Goal: Task Accomplishment & Management: Manage account settings

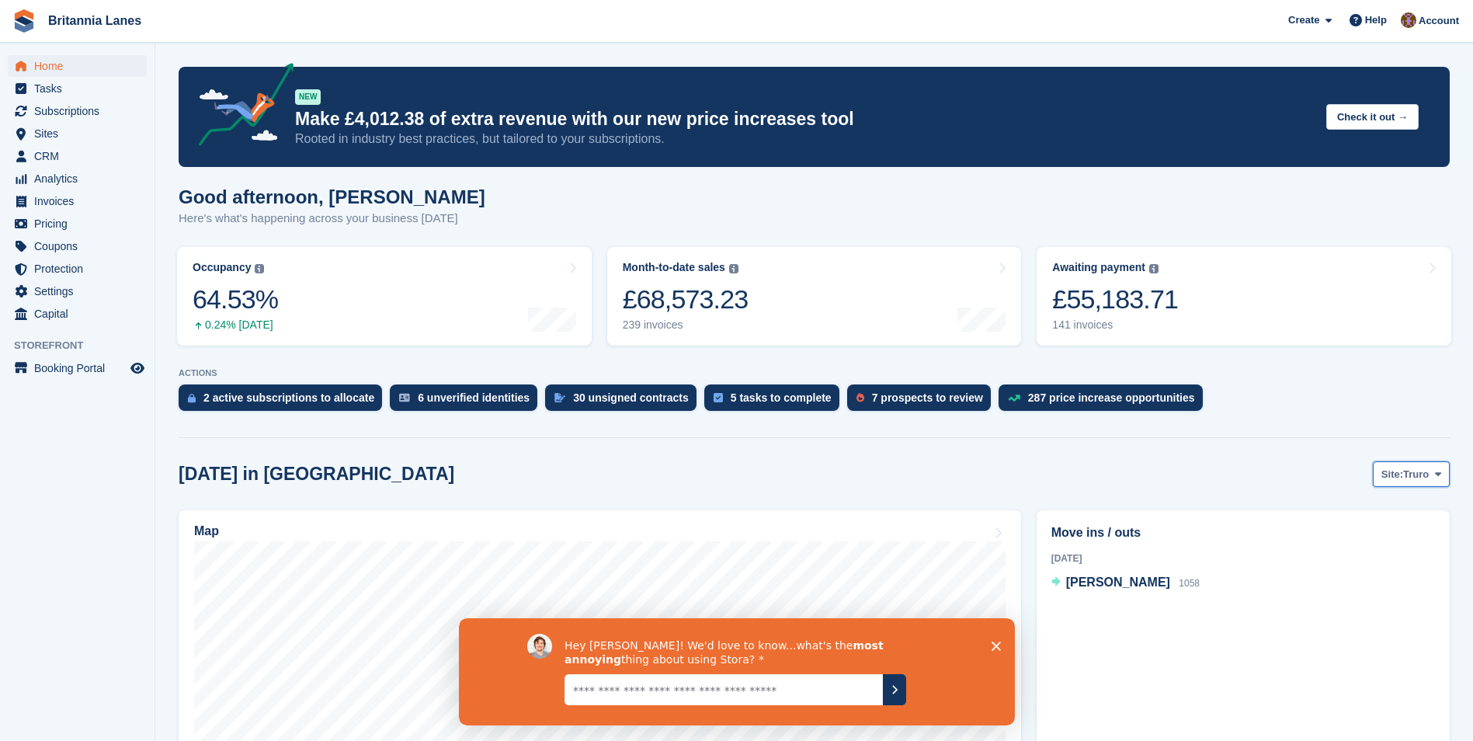
click at [1429, 480] on span "Truro" at bounding box center [1416, 475] width 26 height 16
click at [1362, 568] on link "[GEOGRAPHIC_DATA]" at bounding box center [1373, 567] width 140 height 28
drag, startPoint x: 1748, startPoint y: 1195, endPoint x: 998, endPoint y: 643, distance: 931.5
click at [998, 643] on polygon "Close survey" at bounding box center [995, 645] width 9 height 9
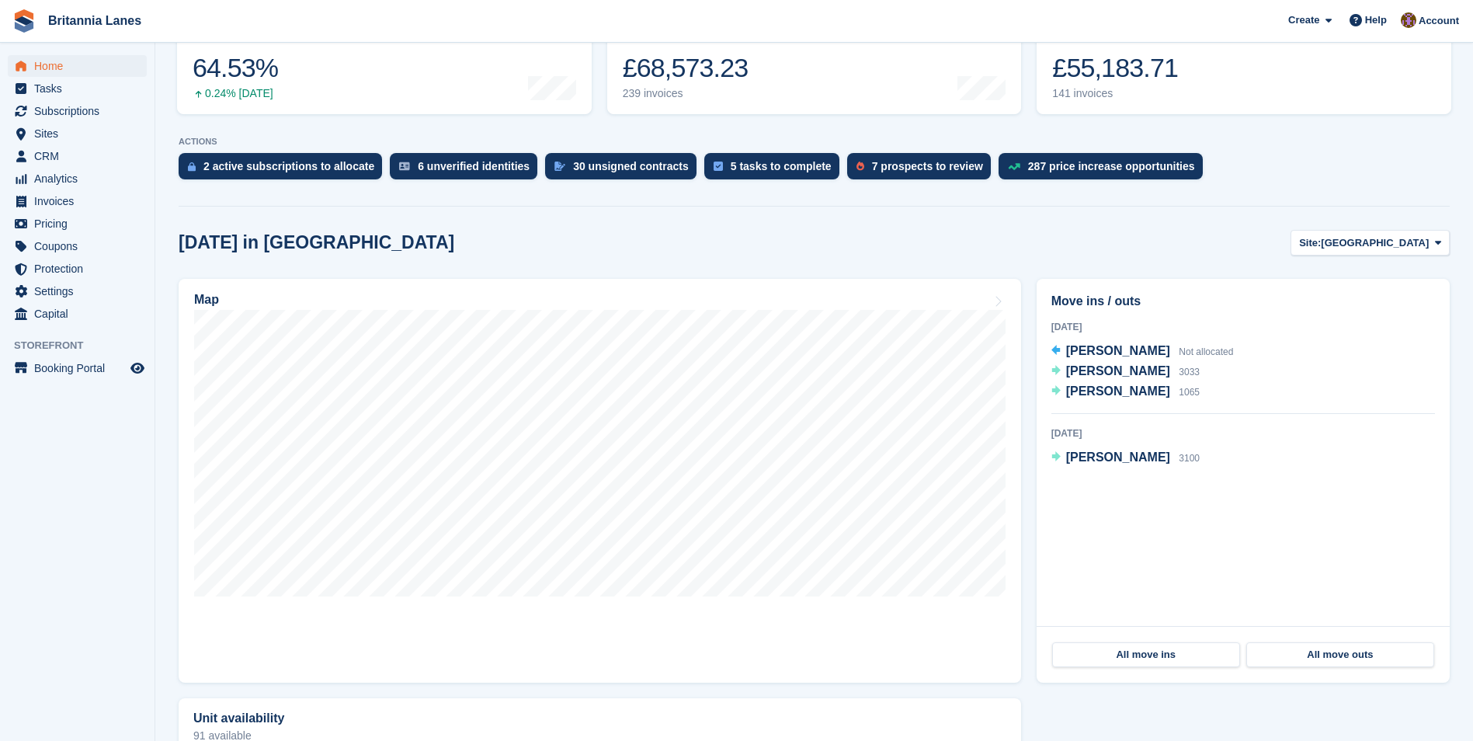
scroll to position [233, 0]
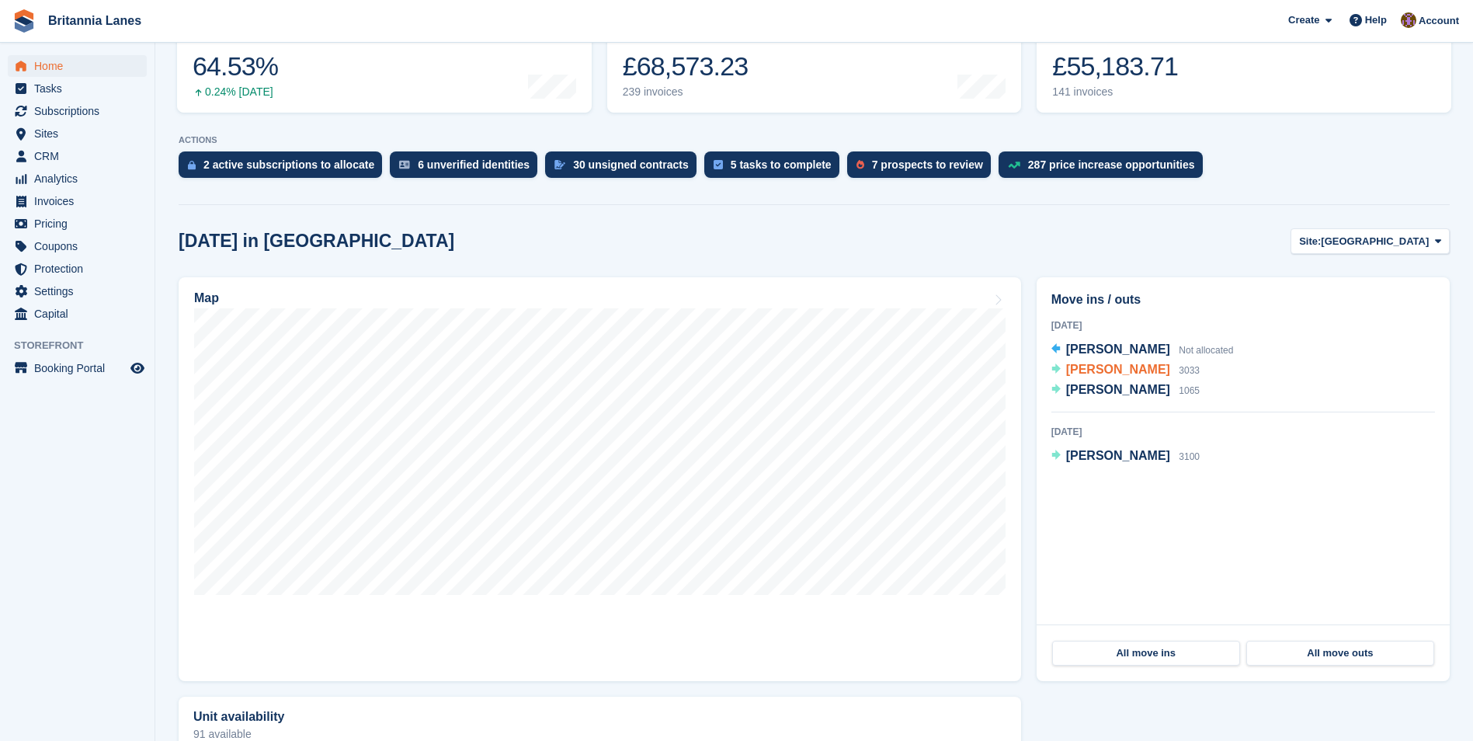
click at [1113, 371] on span "[PERSON_NAME]" at bounding box center [1118, 369] width 104 height 13
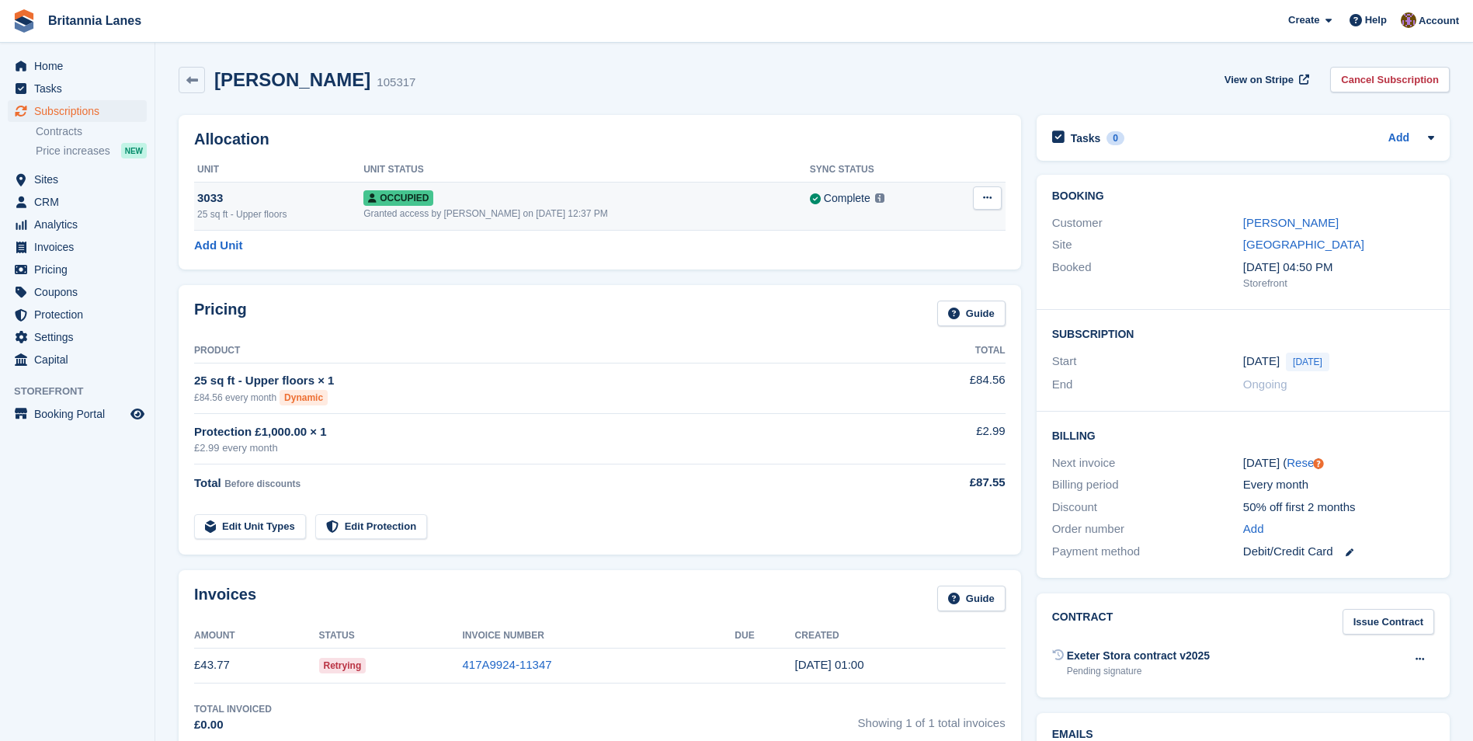
click at [980, 195] on button at bounding box center [987, 197] width 29 height 23
click at [943, 148] on div "Allocation Unit Unit Status Sync Status 3033 25 sq ft - Upper floors Occupied G…" at bounding box center [600, 192] width 843 height 155
click at [1290, 221] on link "[PERSON_NAME]" at bounding box center [1291, 222] width 96 height 13
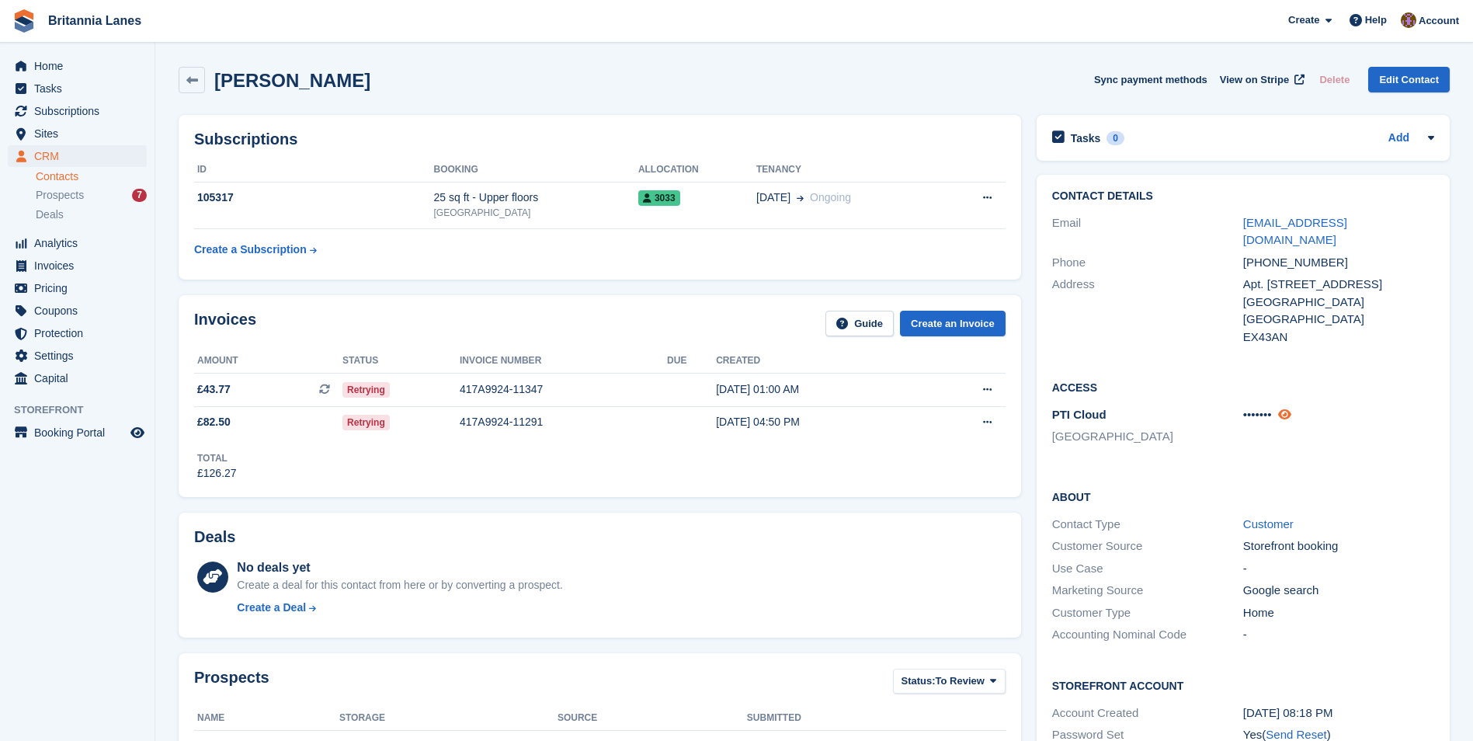
click at [1288, 409] on icon at bounding box center [1284, 415] width 13 height 12
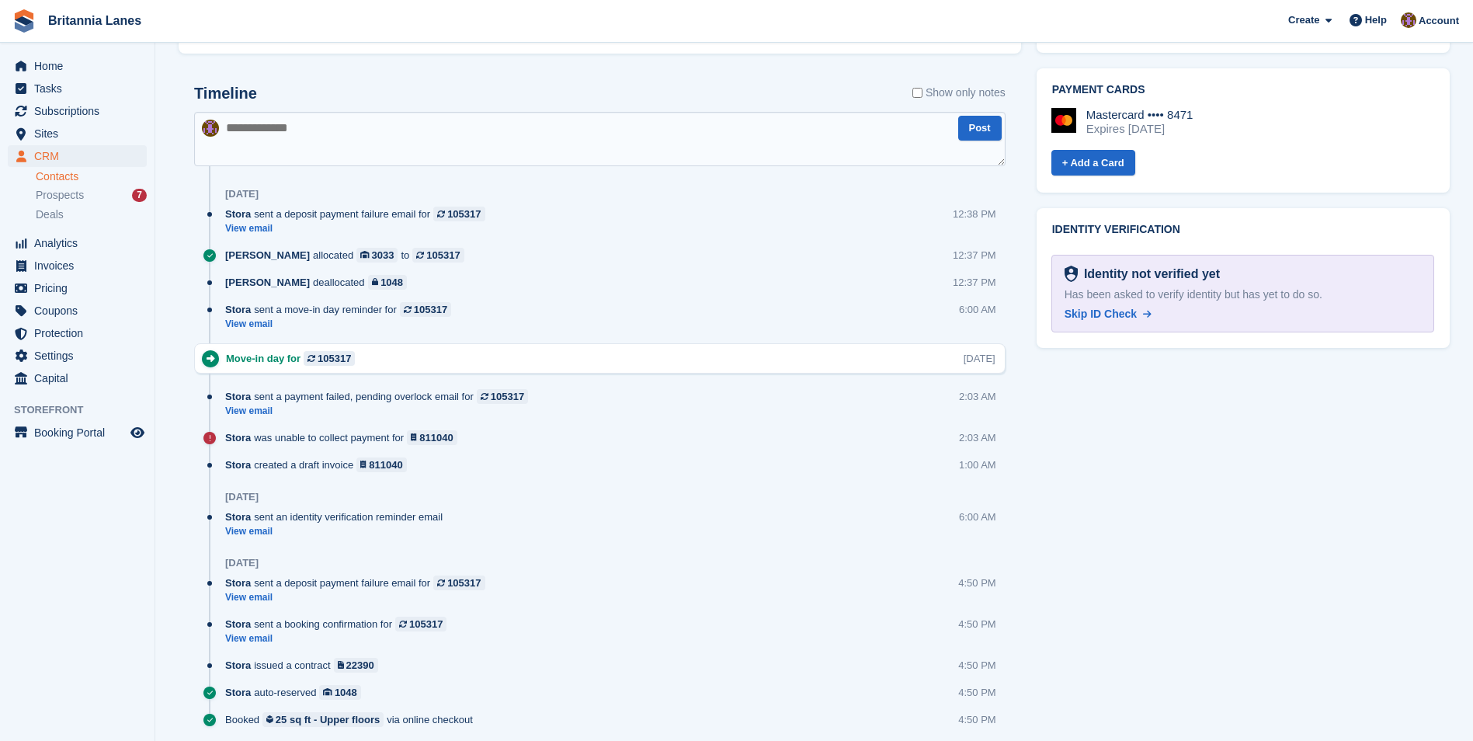
scroll to position [730, 0]
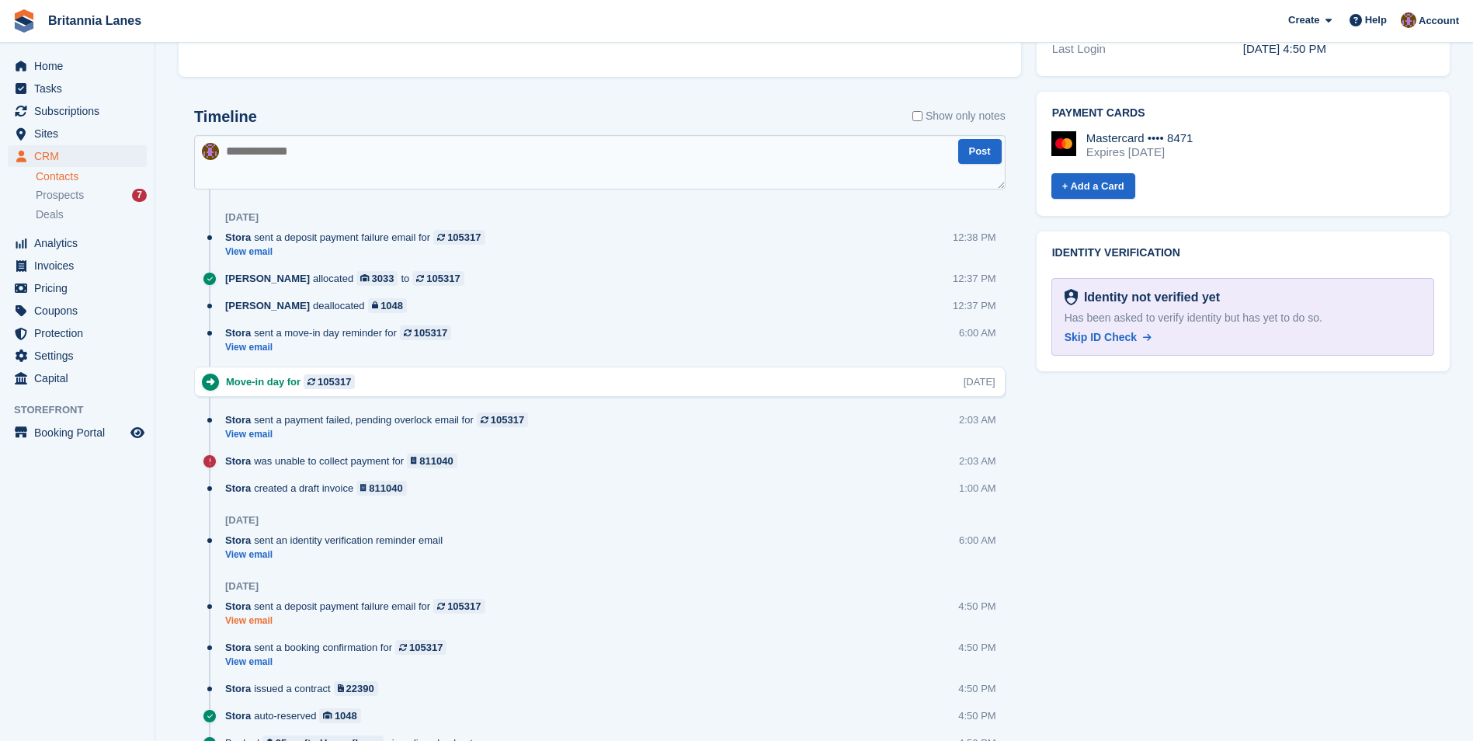
click at [249, 619] on link "View email" at bounding box center [359, 620] width 268 height 13
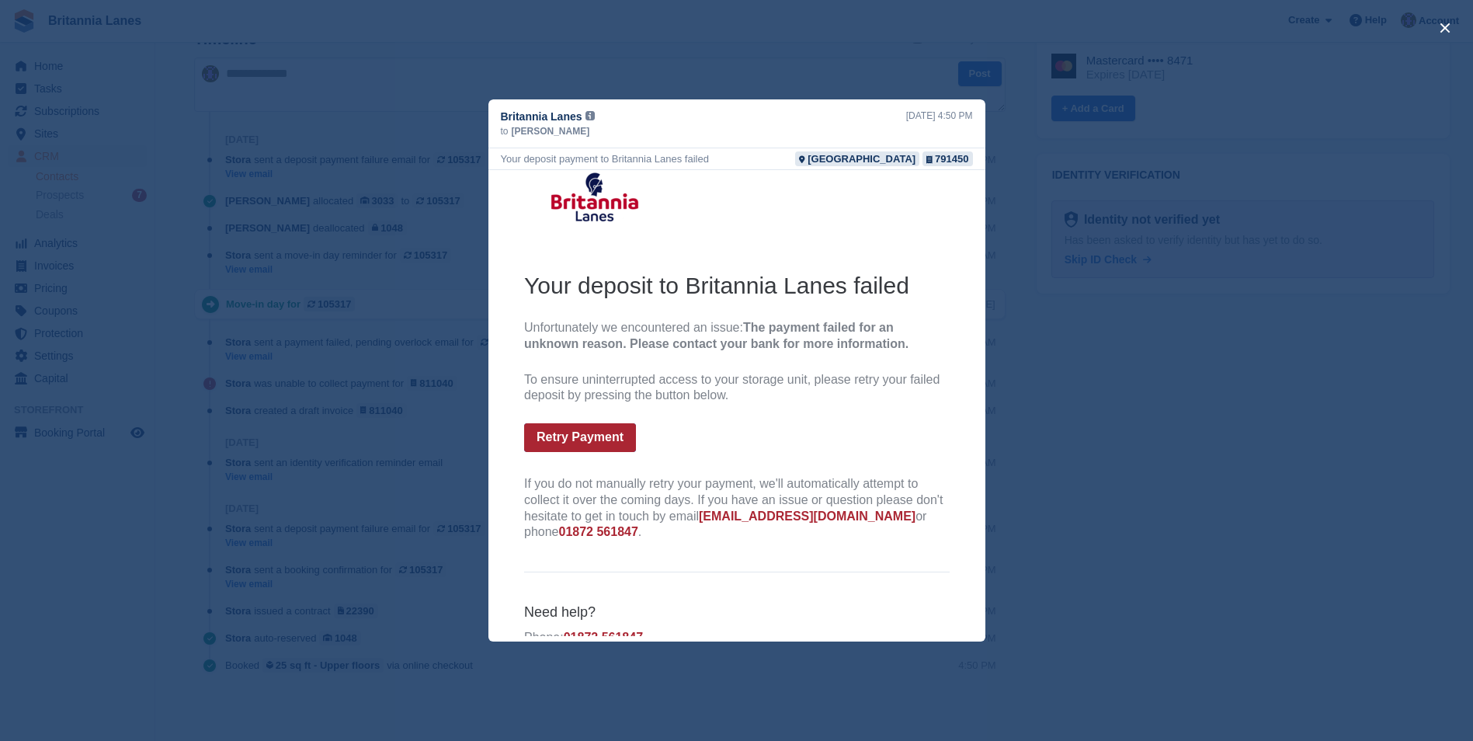
scroll to position [0, 0]
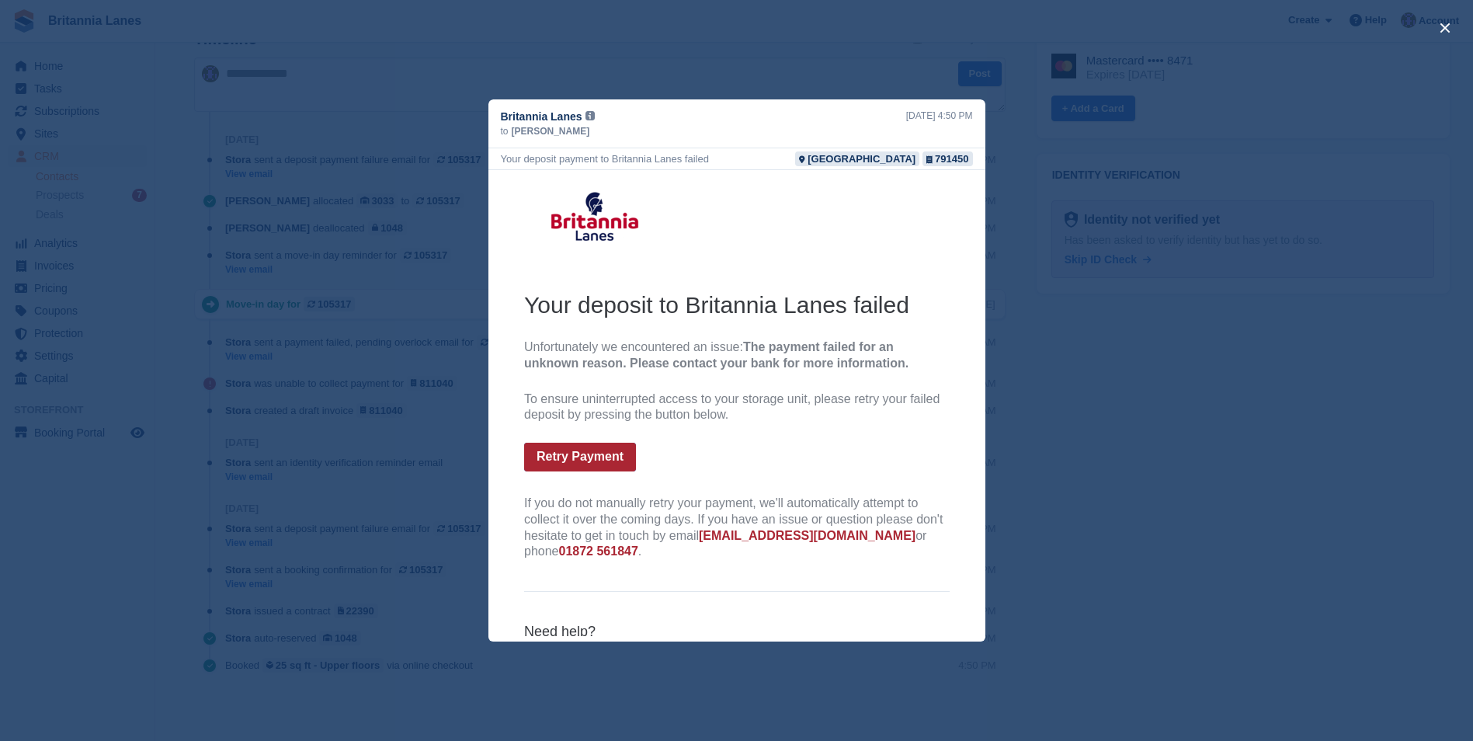
click at [1087, 331] on div "close" at bounding box center [736, 370] width 1473 height 741
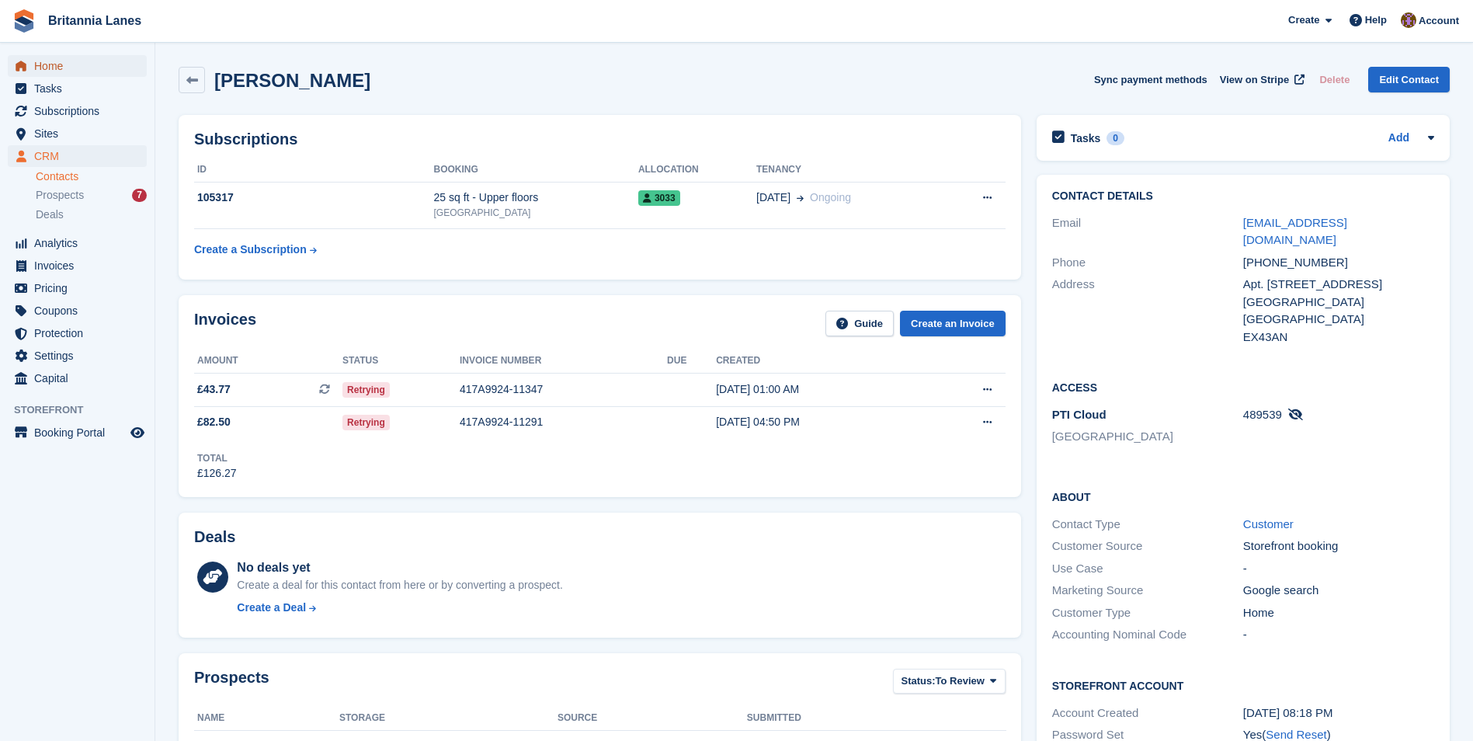
click at [57, 75] on span "Home" at bounding box center [80, 66] width 93 height 22
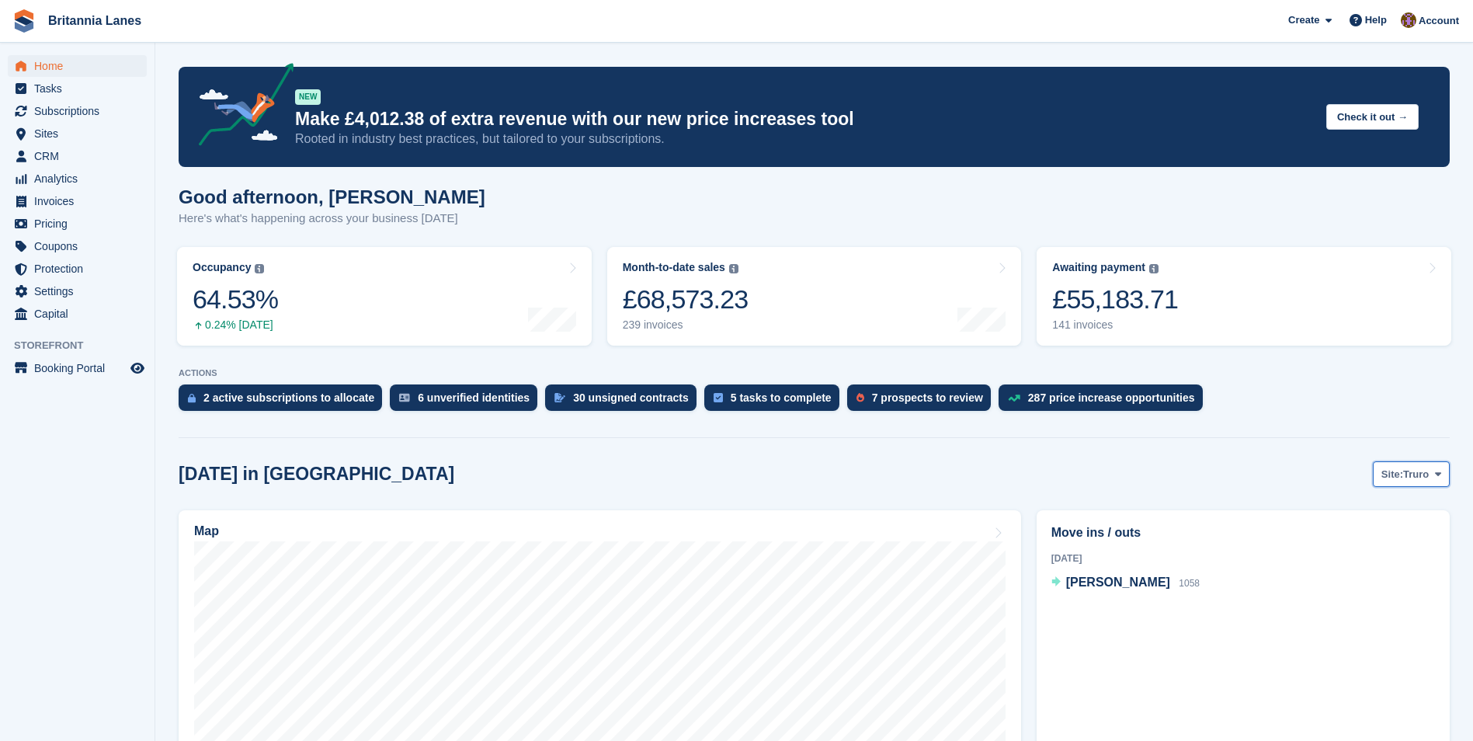
click at [1429, 472] on span "Truro" at bounding box center [1416, 475] width 26 height 16
click at [1341, 572] on link "[GEOGRAPHIC_DATA]" at bounding box center [1373, 567] width 140 height 28
click at [1354, 570] on div "Today Claire Caddick Not allocated Ashley Hanoman 3033 Claire Caddick 1065" at bounding box center [1244, 598] width 384 height 96
click at [1108, 601] on span "[PERSON_NAME]" at bounding box center [1118, 602] width 104 height 13
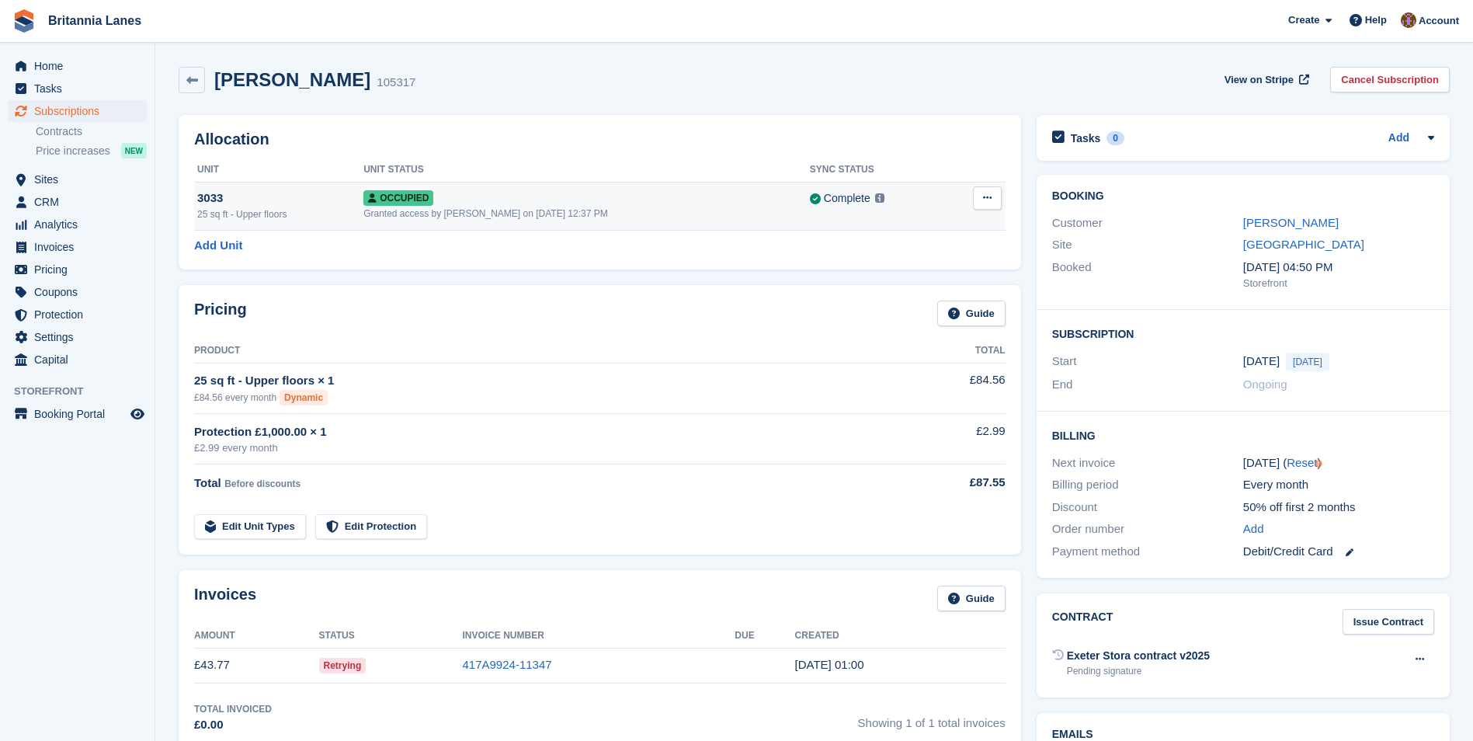
click at [503, 196] on div "Occupied" at bounding box center [586, 197] width 447 height 16
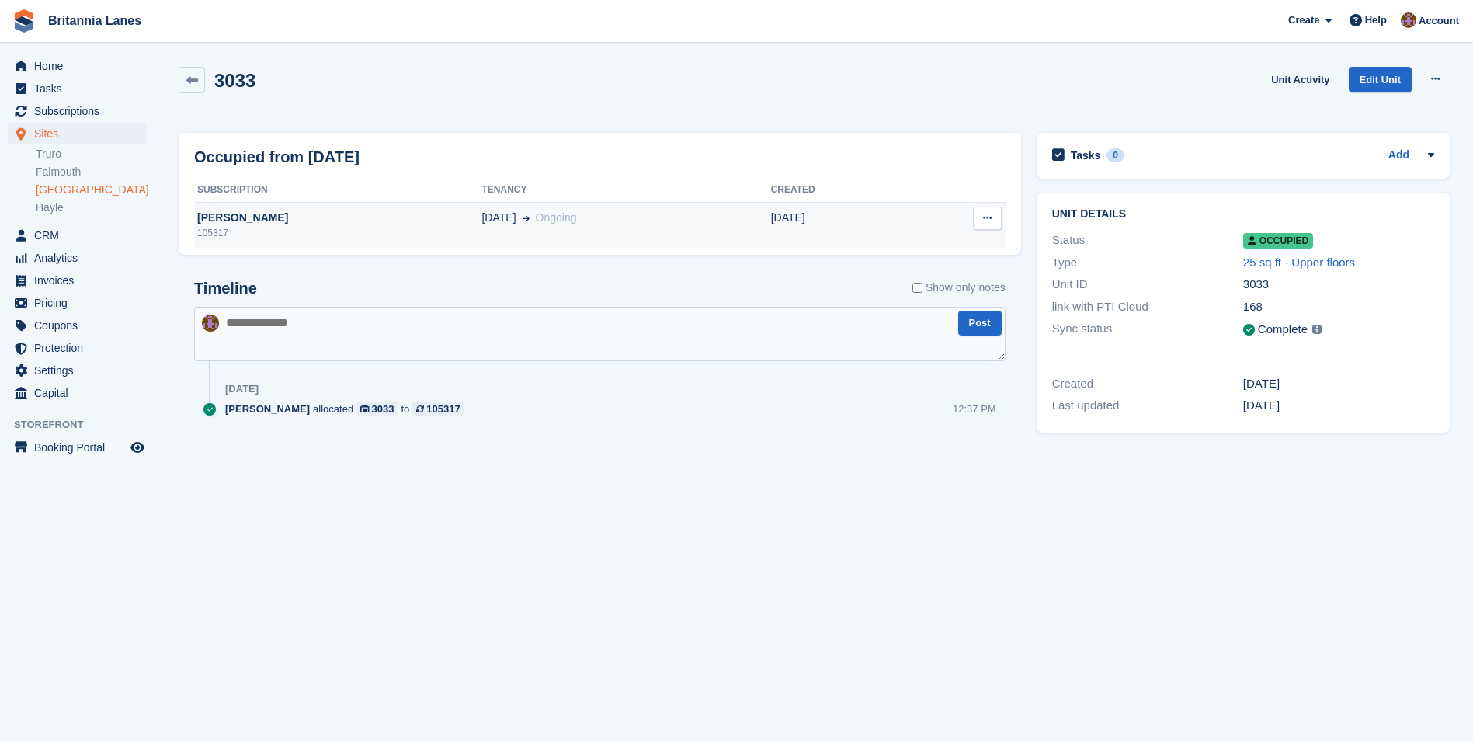
click at [991, 221] on icon at bounding box center [987, 218] width 9 height 10
click at [910, 145] on div "Occupied from [DATE]" at bounding box center [600, 156] width 812 height 23
click at [196, 77] on icon at bounding box center [192, 81] width 12 height 12
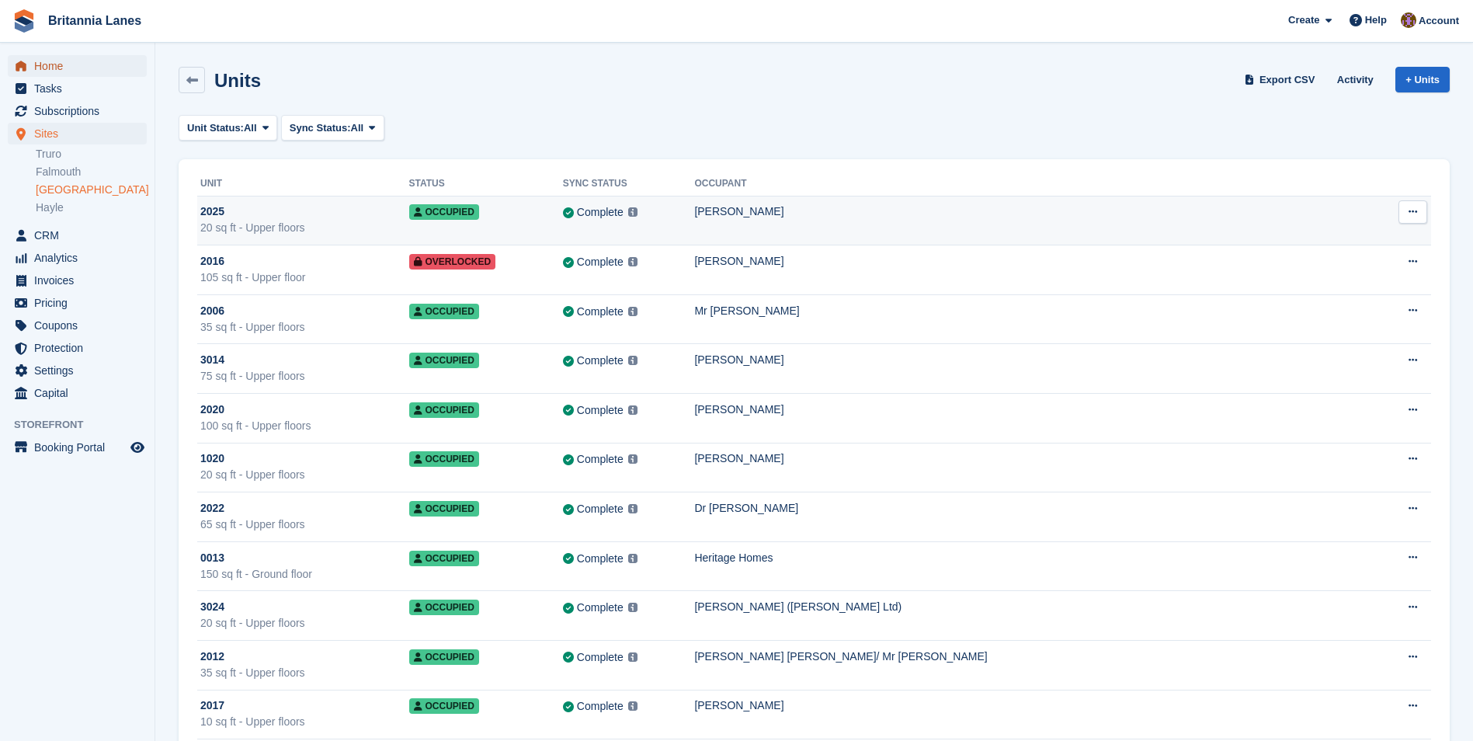
drag, startPoint x: 73, startPoint y: 70, endPoint x: 694, endPoint y: 226, distance: 639.9
click at [73, 69] on span "Home" at bounding box center [80, 66] width 93 height 22
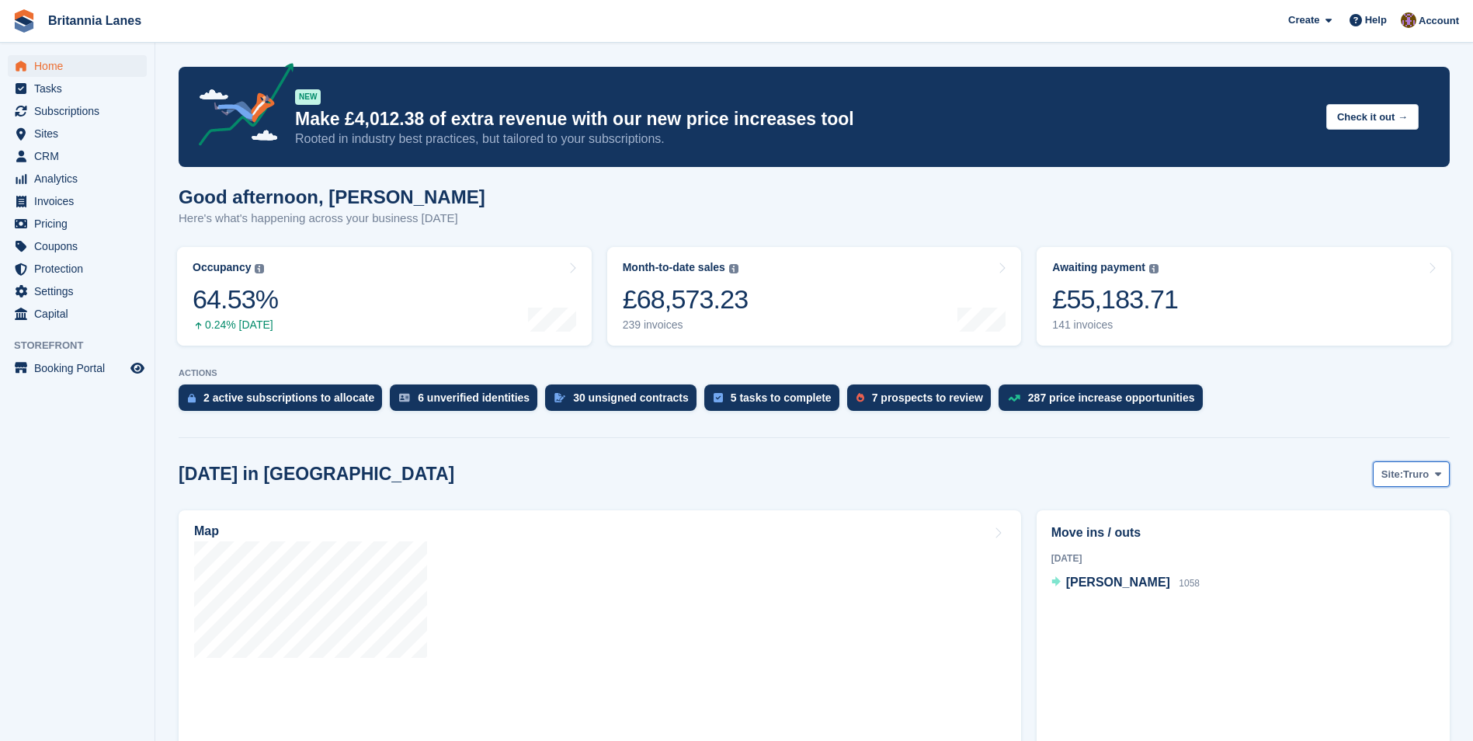
click at [1424, 480] on span "Truro" at bounding box center [1416, 475] width 26 height 16
click at [1349, 569] on link "[GEOGRAPHIC_DATA]" at bounding box center [1373, 567] width 140 height 28
click at [1090, 605] on span "[PERSON_NAME]" at bounding box center [1118, 602] width 104 height 13
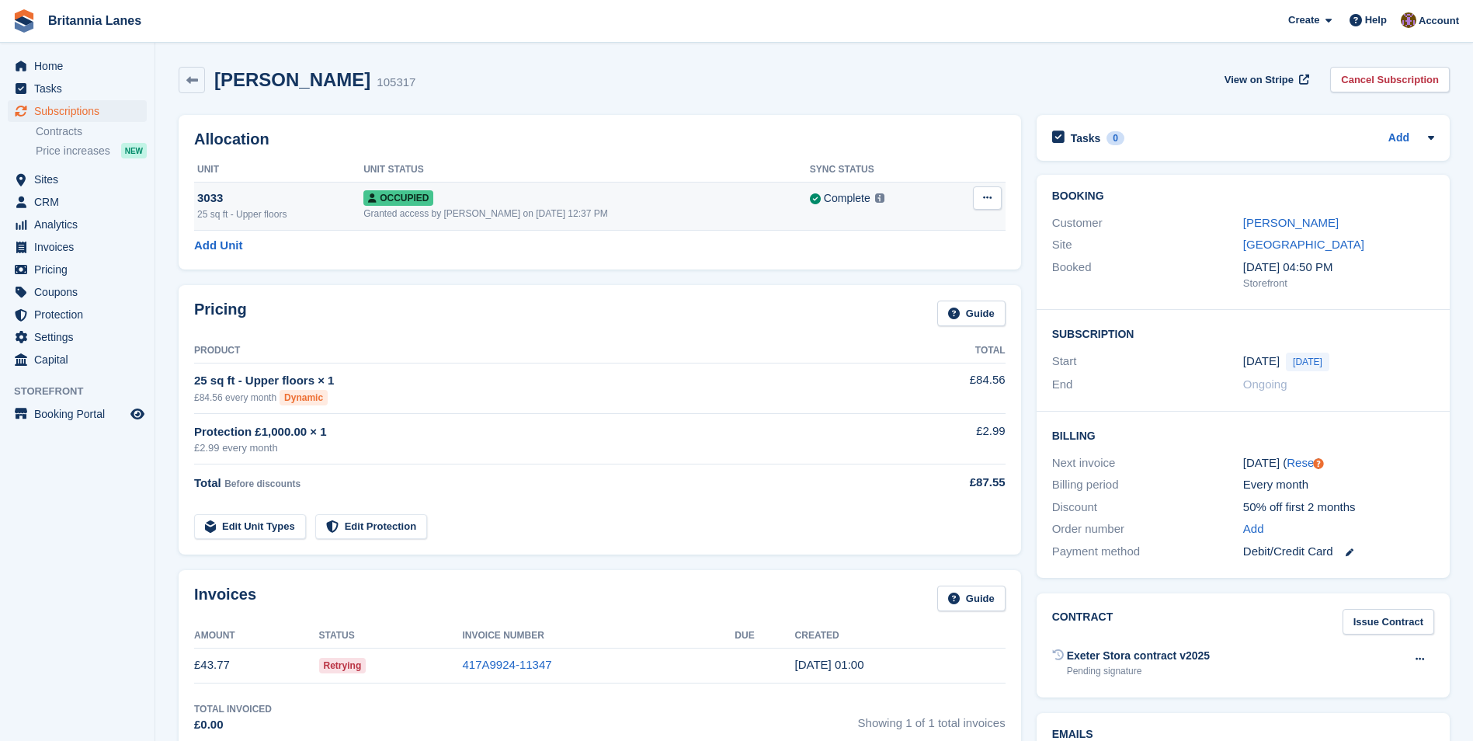
click at [989, 193] on icon at bounding box center [987, 198] width 9 height 10
click at [910, 231] on p "Overlock" at bounding box center [927, 228] width 135 height 20
